Goal: Feedback & Contribution: Submit feedback/report problem

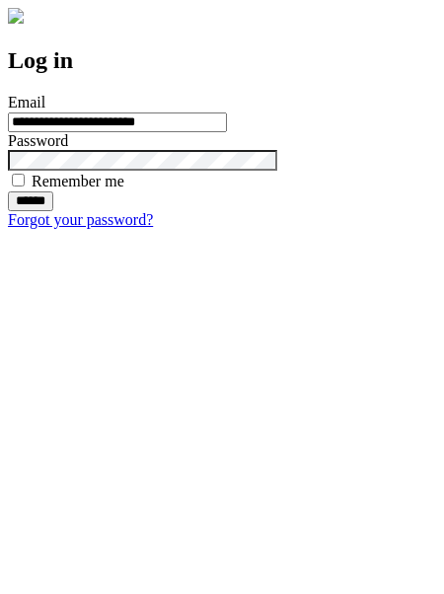
type input "**********"
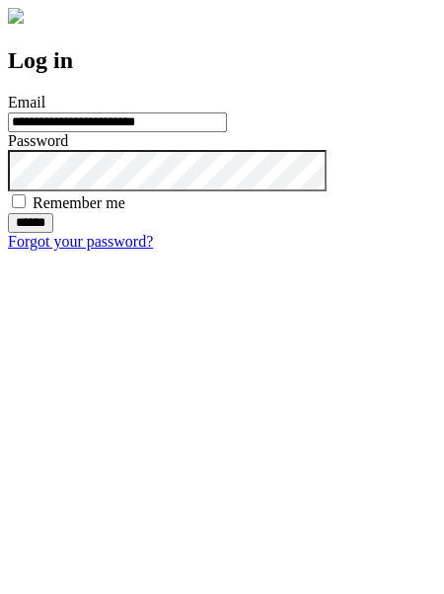
click at [53, 233] on input "******" at bounding box center [30, 223] width 45 height 20
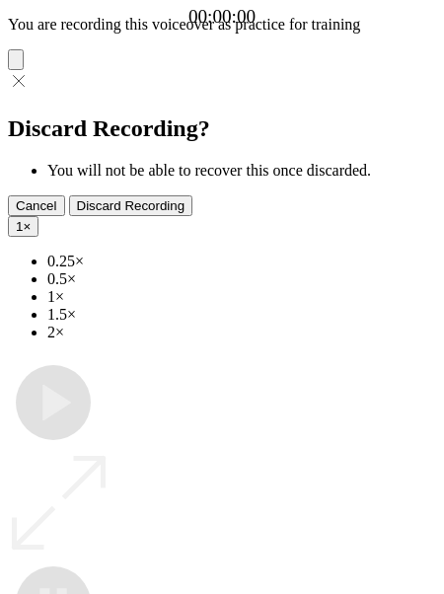
type input "**********"
